Goal: Task Accomplishment & Management: Use online tool/utility

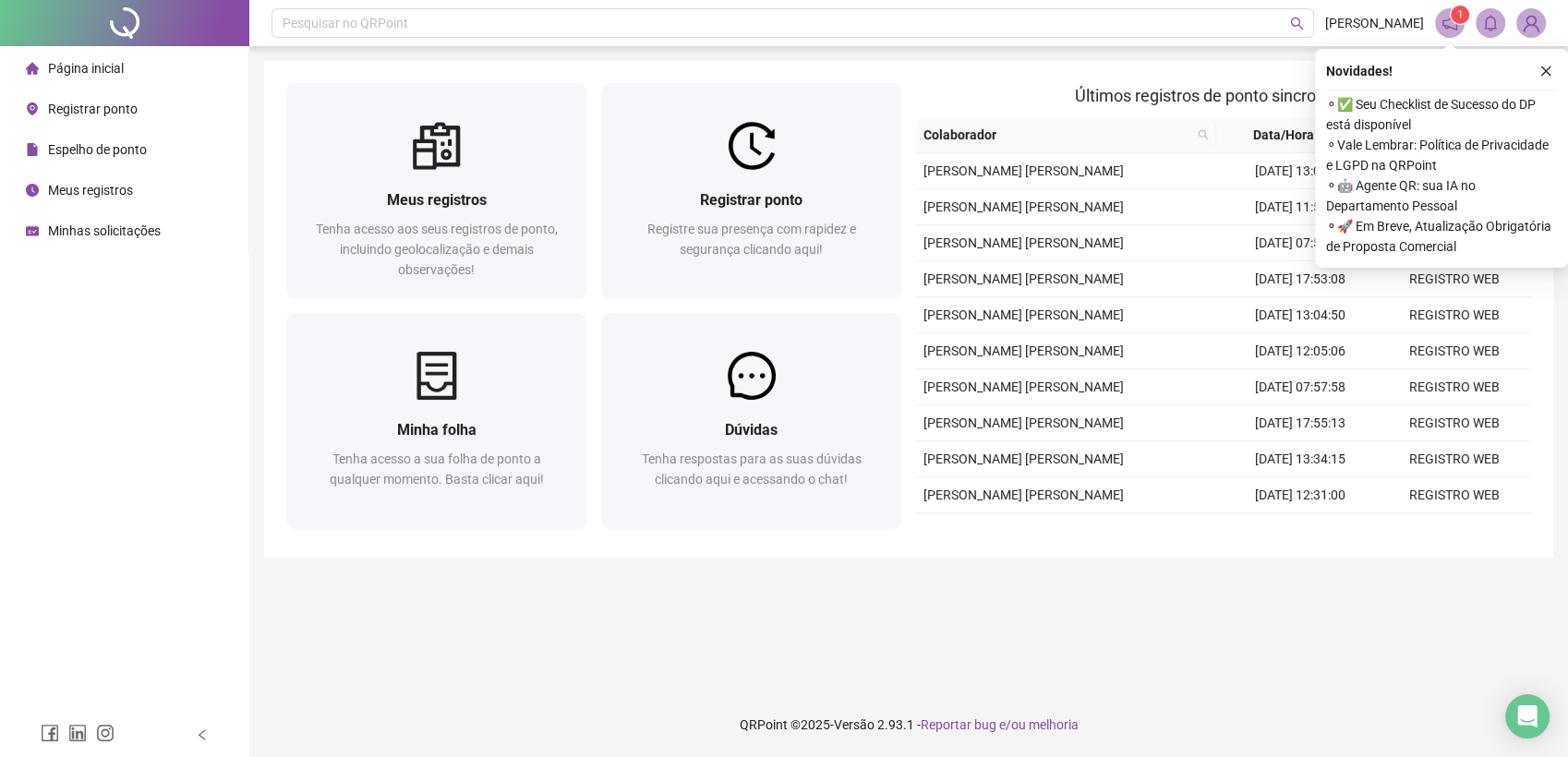
click at [125, 150] on span "Espelho de ponto" at bounding box center [97, 149] width 99 height 15
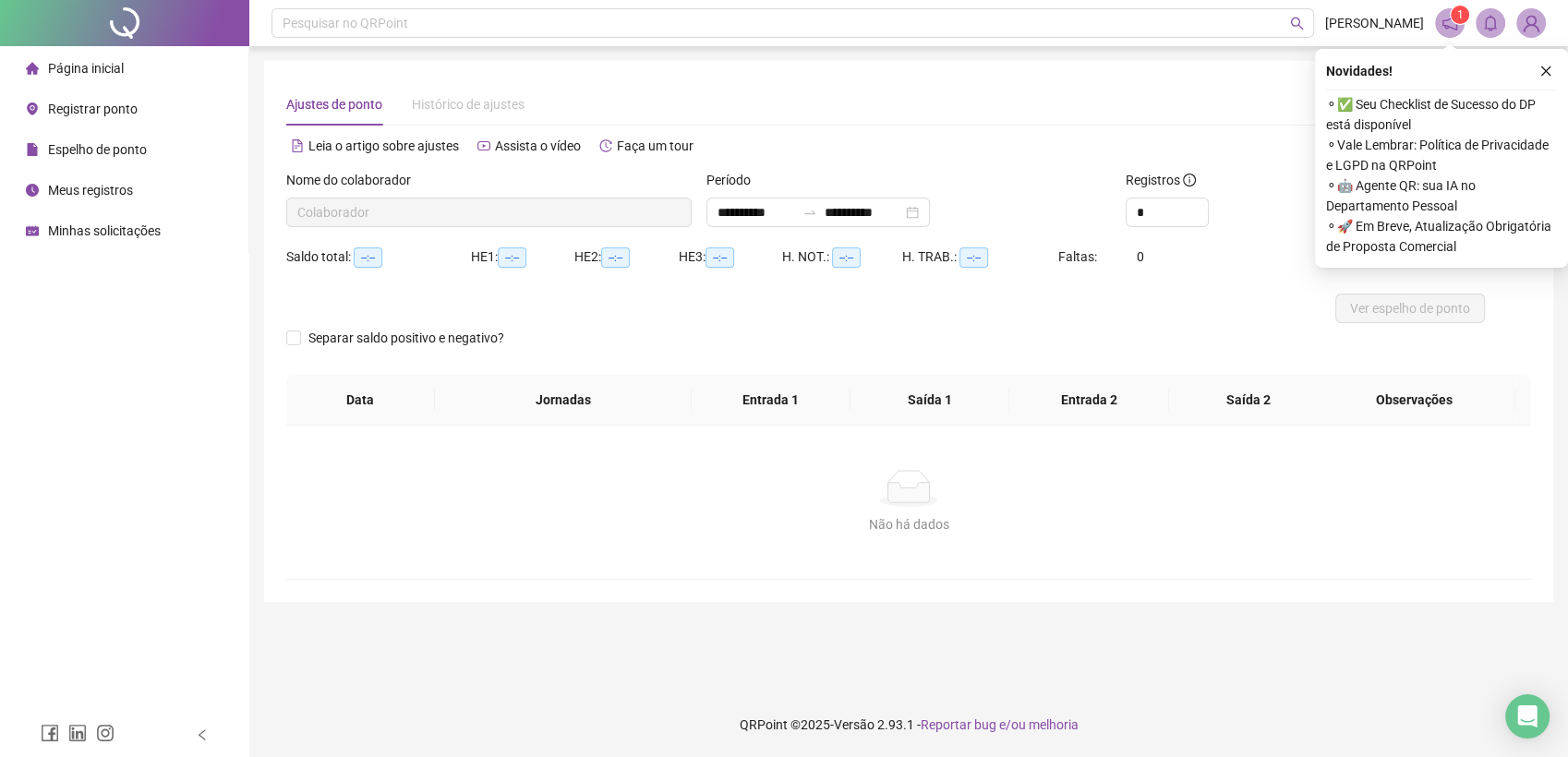
type input "**********"
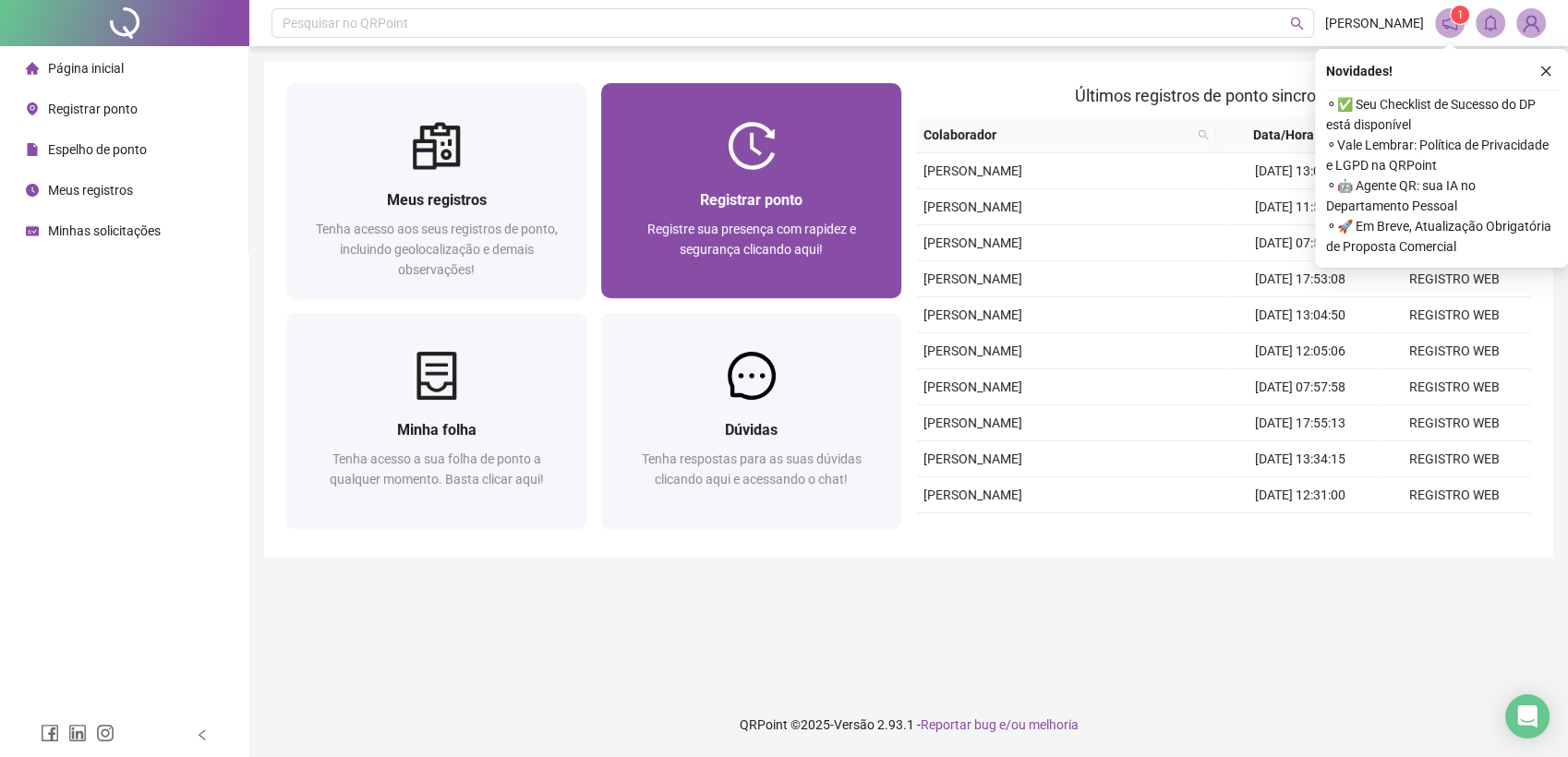
click at [717, 223] on span "Registre sua presença com rapidez e segurança clicando aqui!" at bounding box center [751, 239] width 209 height 35
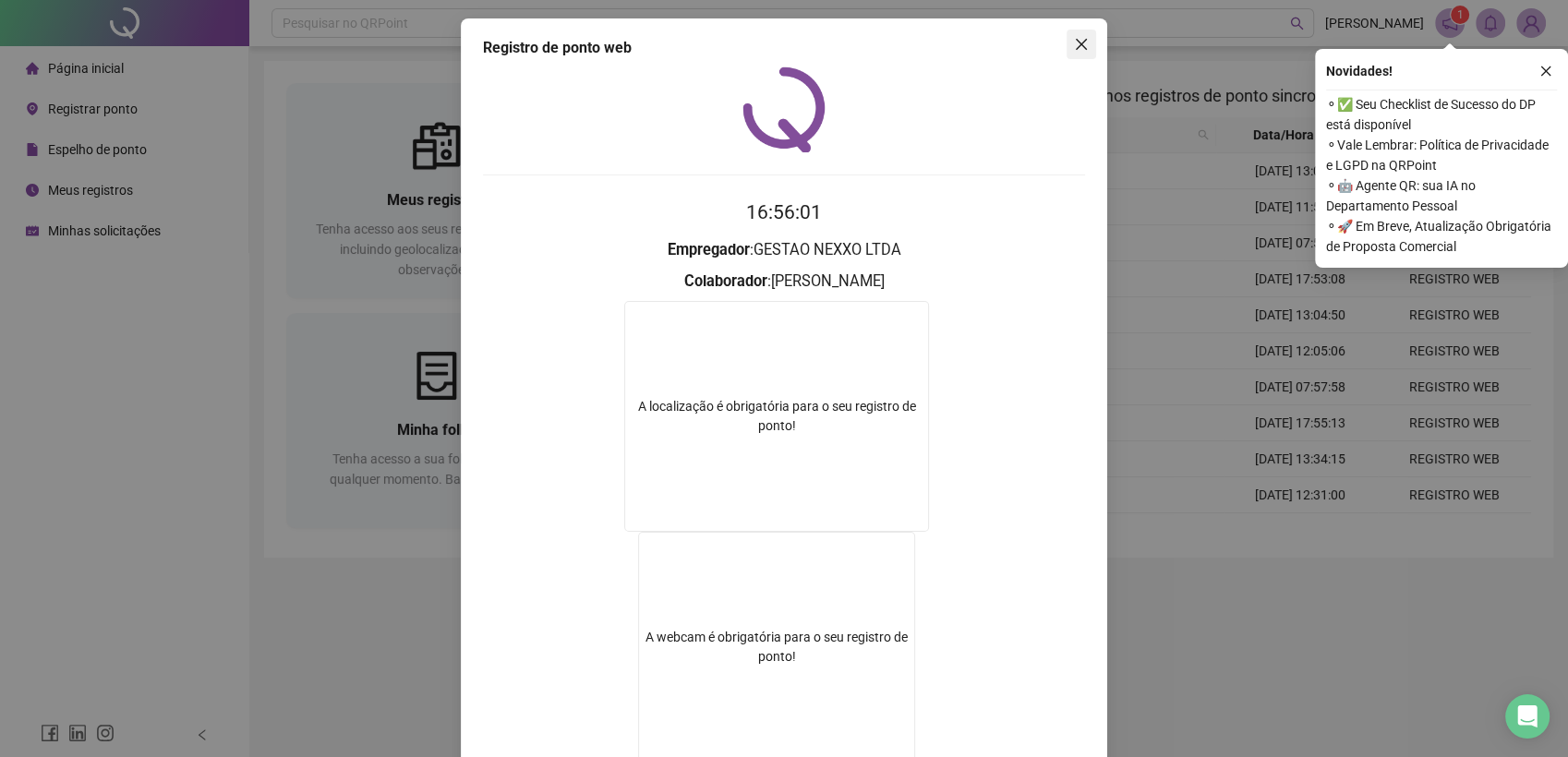
click at [1076, 48] on icon "close" at bounding box center [1081, 44] width 11 height 11
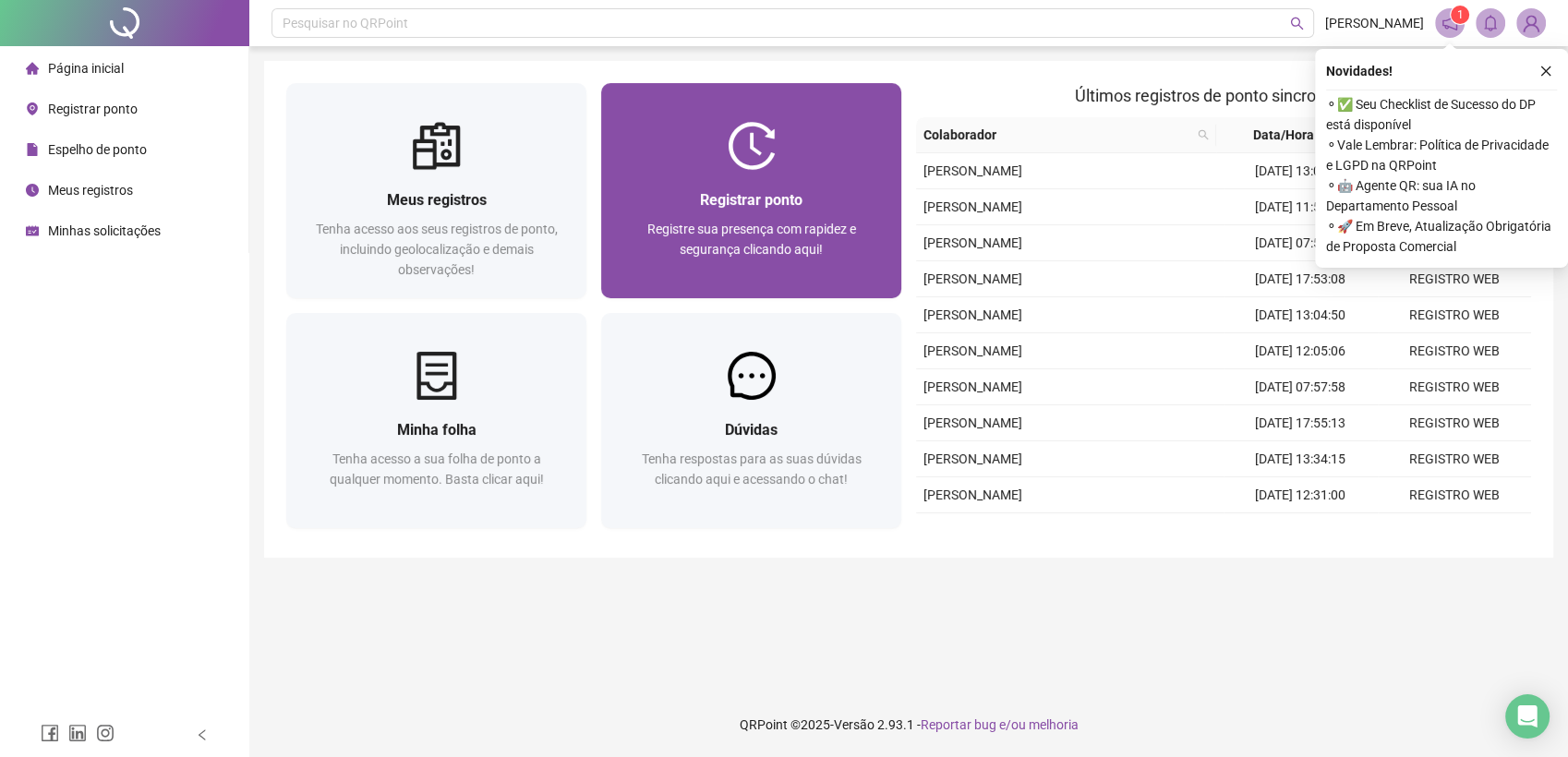
click at [745, 261] on div "Registre sua presença com rapidez e segurança clicando aqui!" at bounding box center [751, 249] width 256 height 61
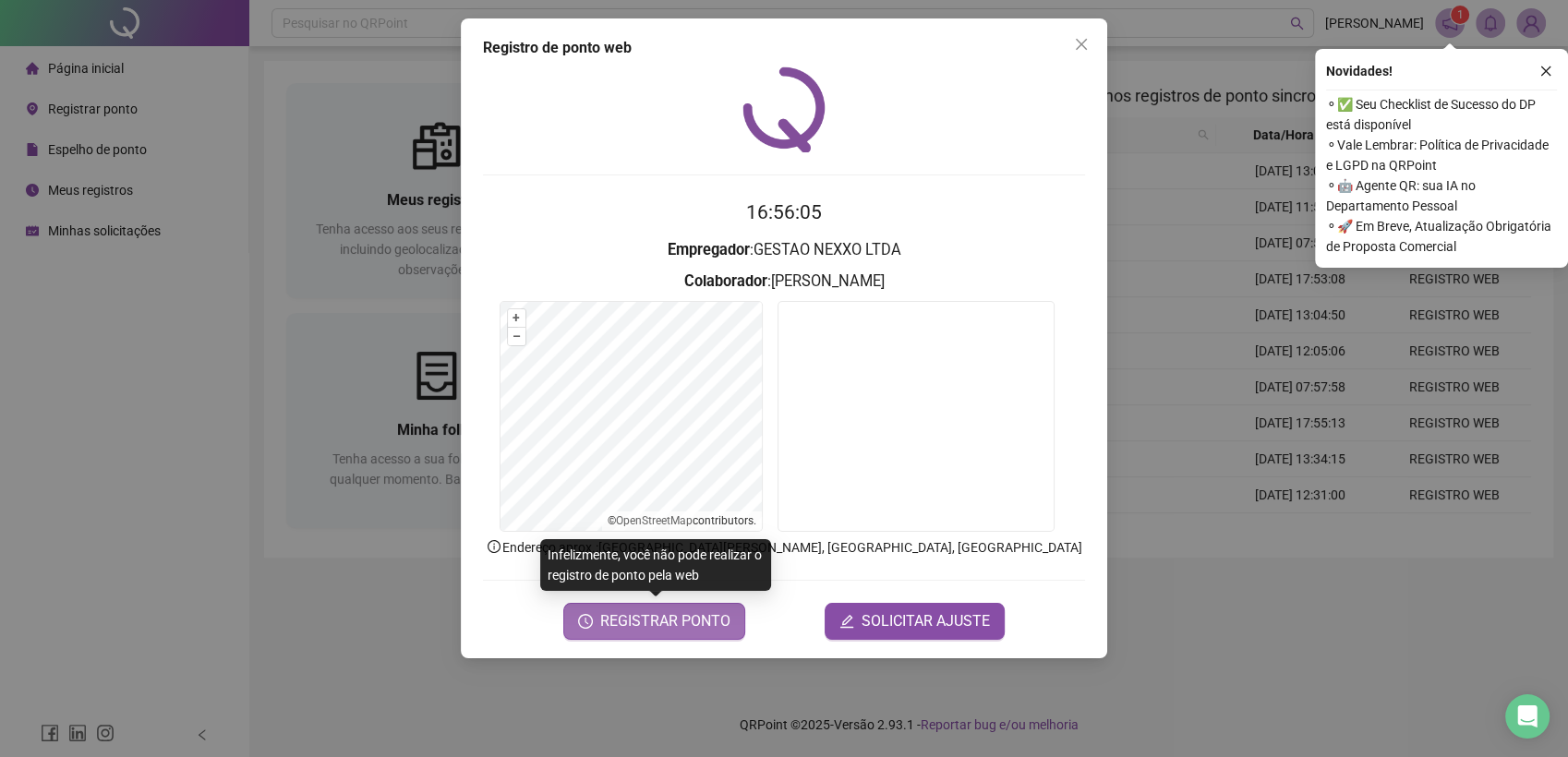
click at [657, 626] on span "REGISTRAR PONTO" at bounding box center [666, 621] width 130 height 22
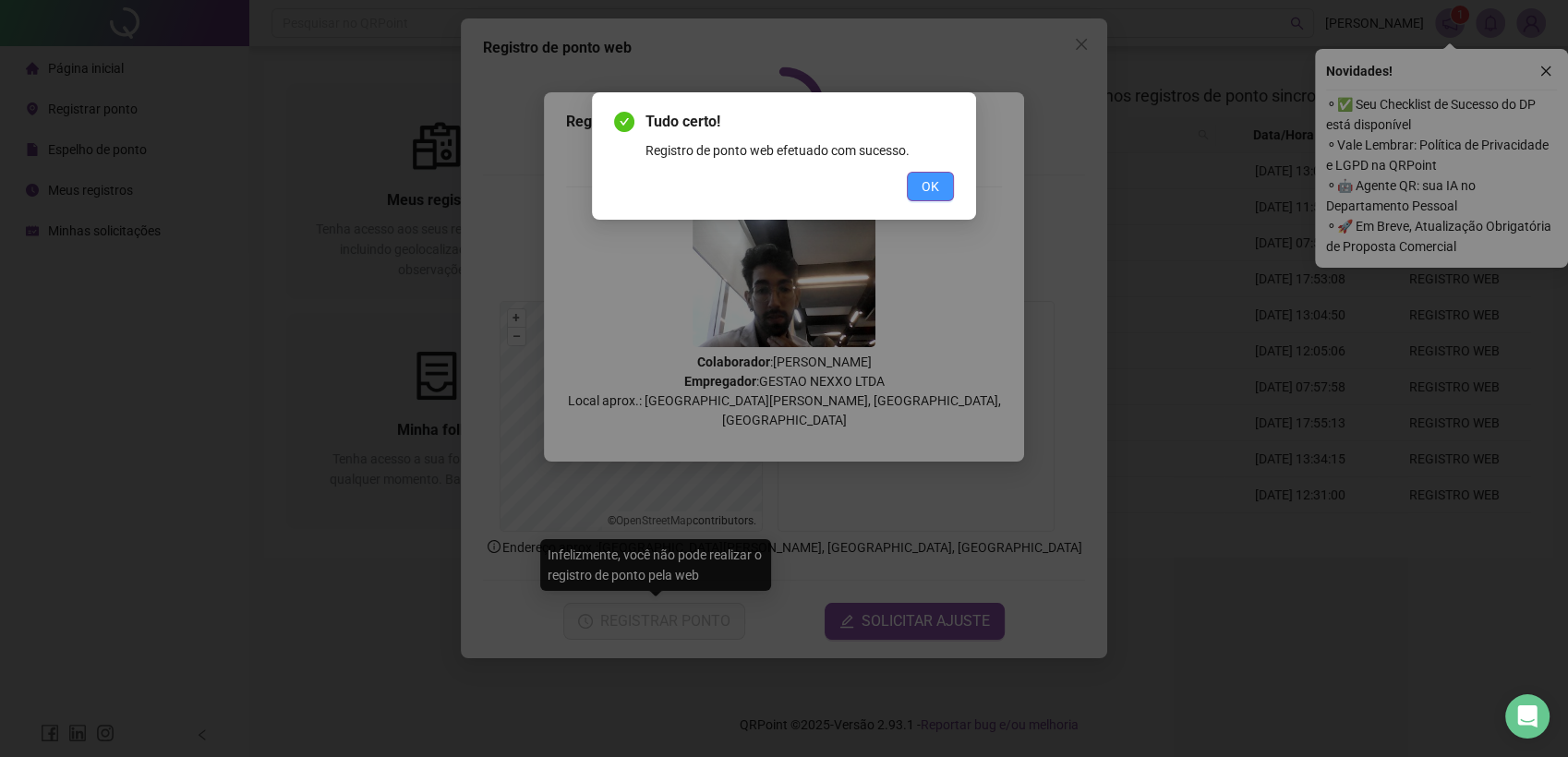
click at [927, 177] on span "OK" at bounding box center [931, 186] width 17 height 20
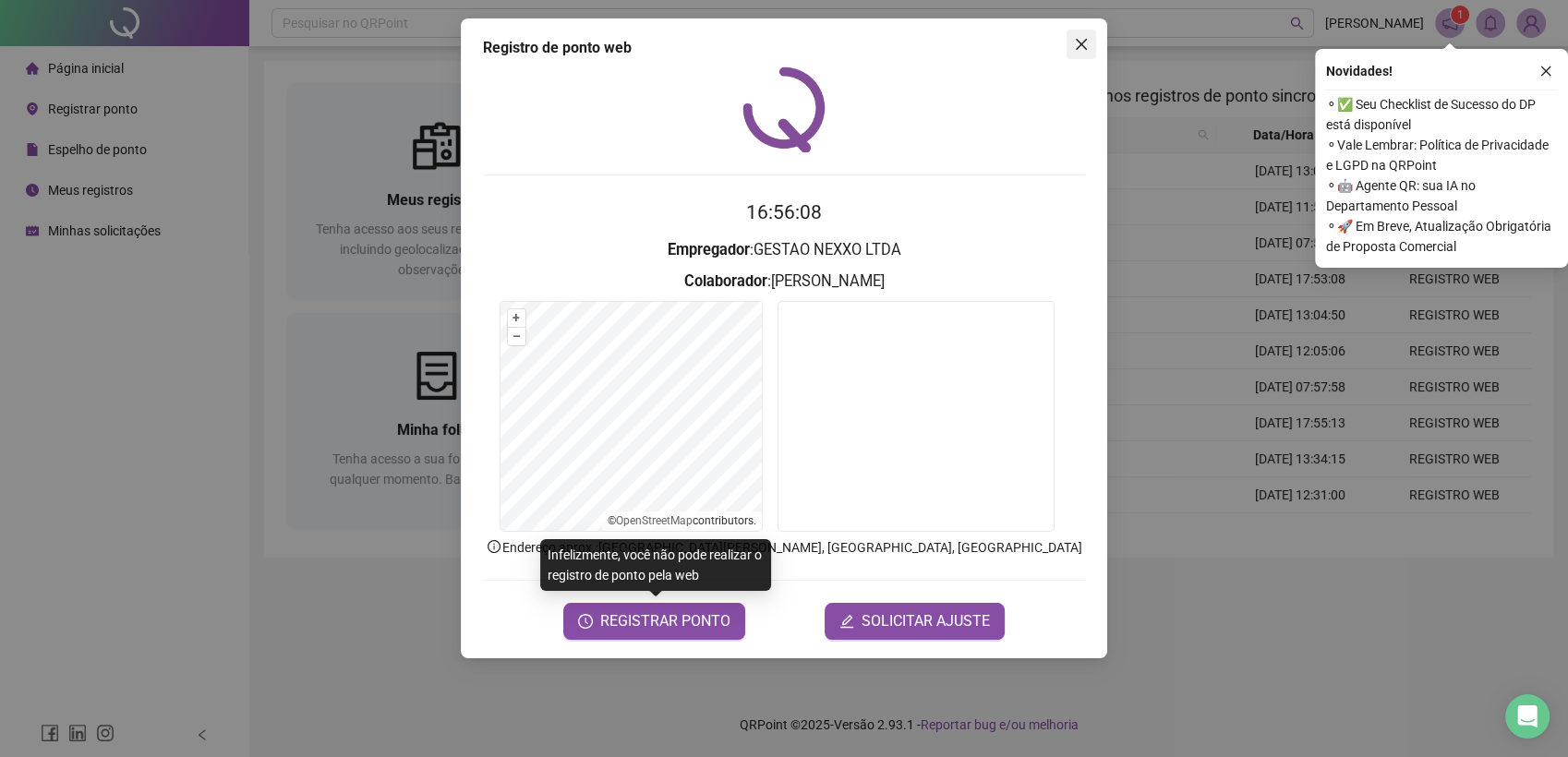
click at [1079, 46] on icon "close" at bounding box center [1081, 44] width 11 height 11
